Goal: Navigation & Orientation: Go to known website

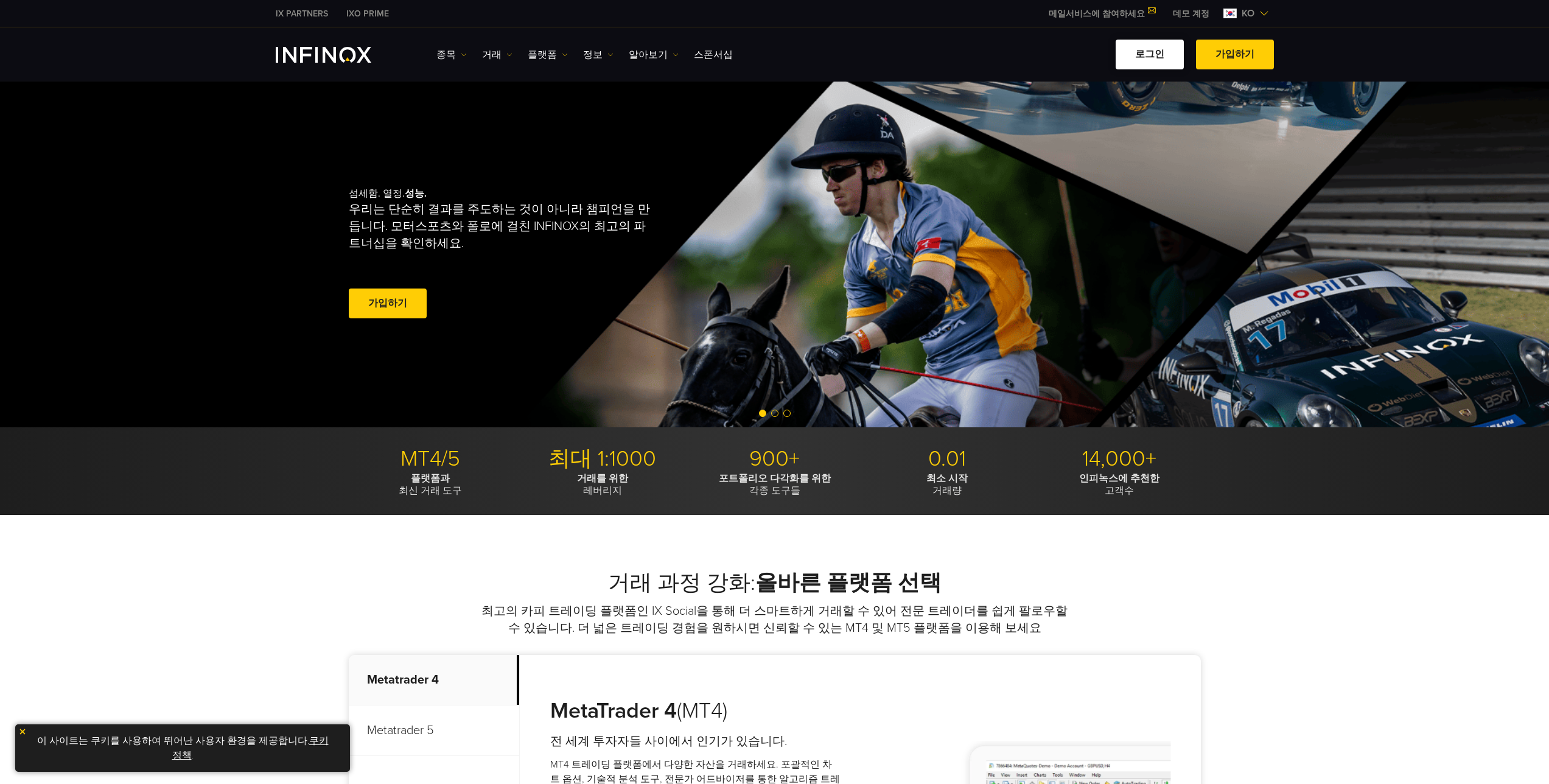
click at [1156, 53] on link "로그인" at bounding box center [1149, 55] width 68 height 30
